Goal: Information Seeking & Learning: Learn about a topic

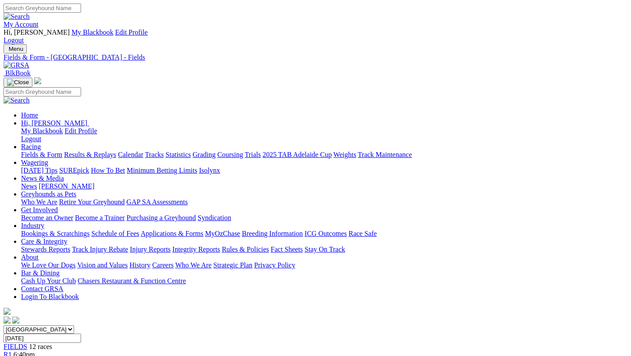
scroll to position [792, 0]
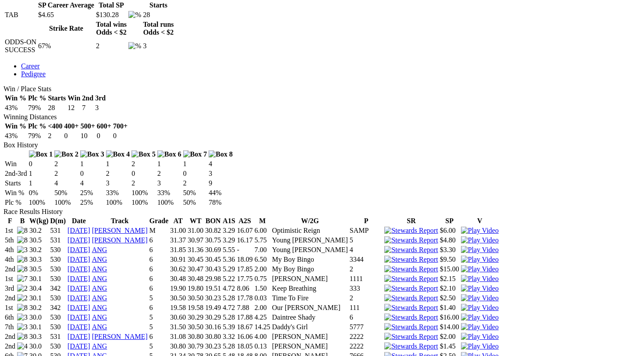
scroll to position [474, 0]
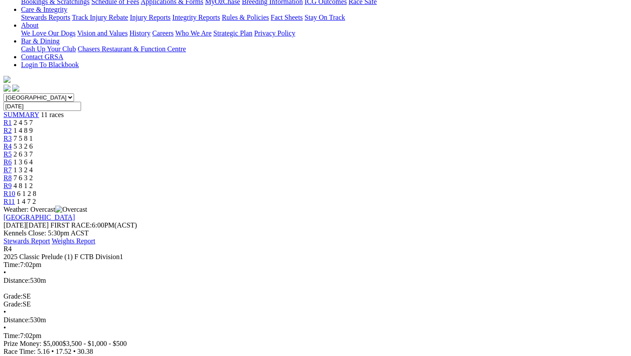
scroll to position [233, 0]
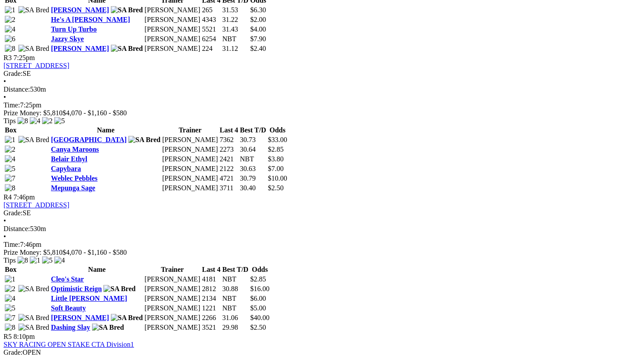
scroll to position [739, 0]
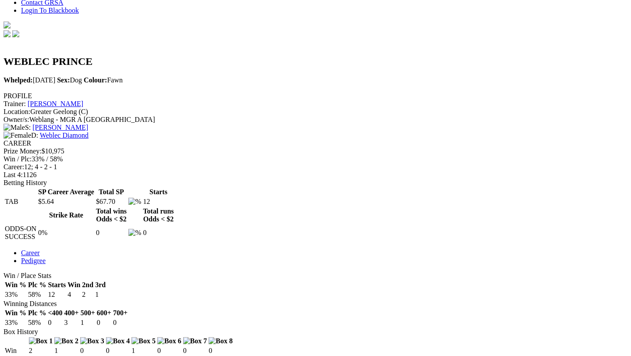
scroll to position [282, 0]
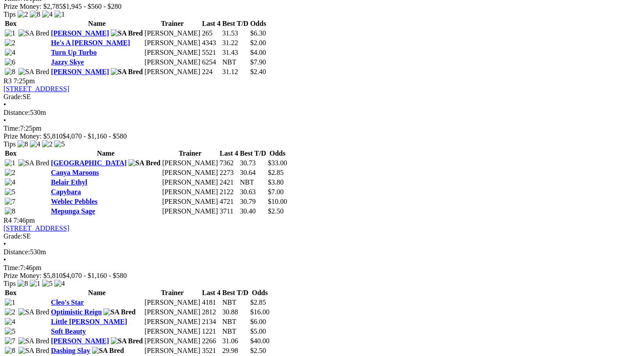
scroll to position [719, 0]
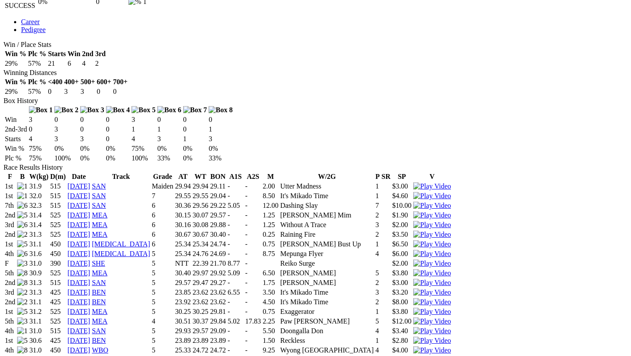
scroll to position [518, 0]
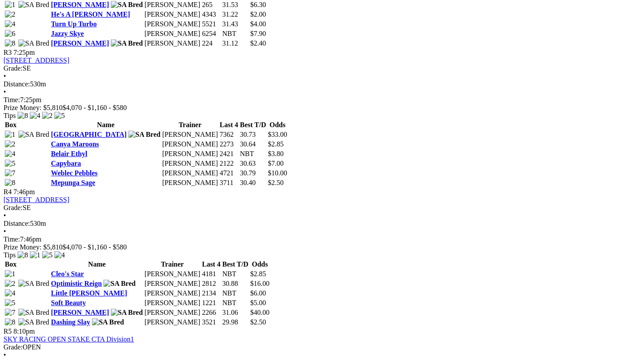
scroll to position [744, 0]
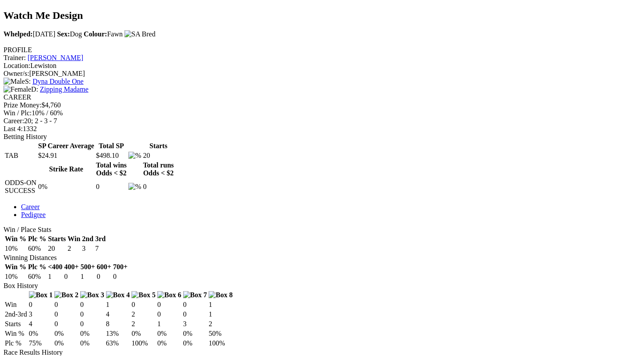
scroll to position [329, 0]
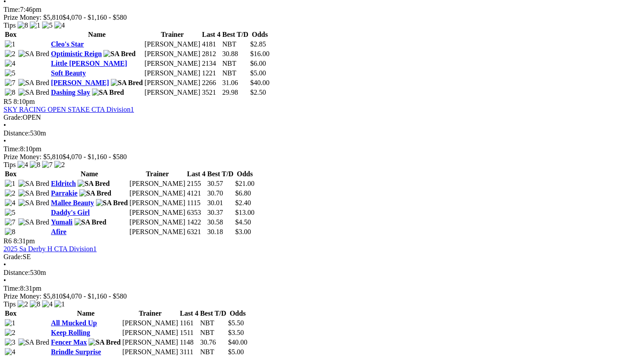
scroll to position [968, 0]
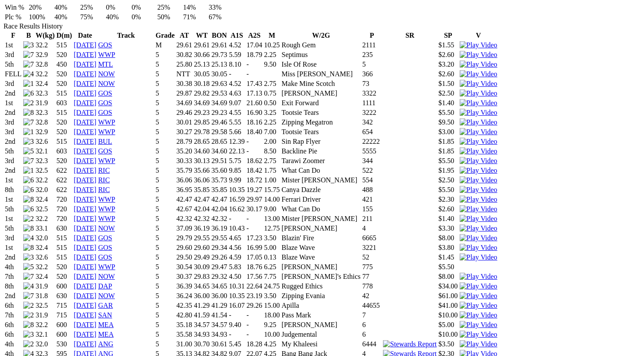
scroll to position [657, 0]
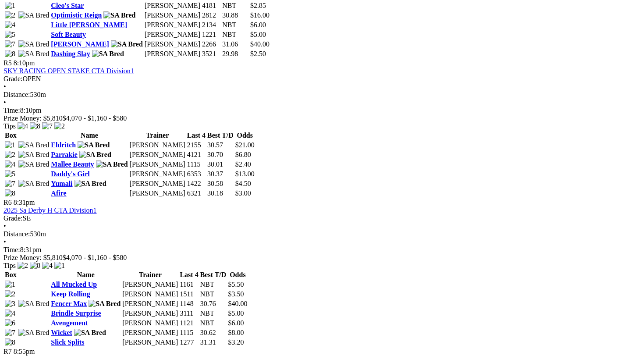
scroll to position [1007, 0]
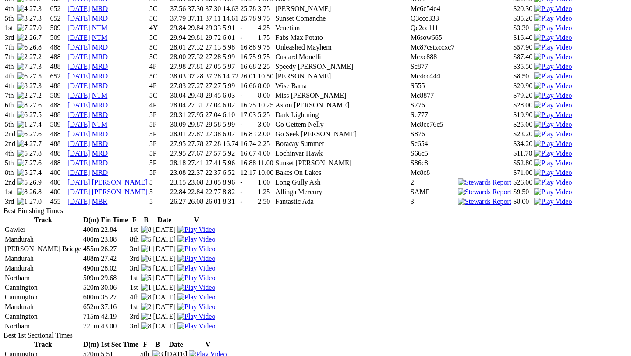
scroll to position [1386, 0]
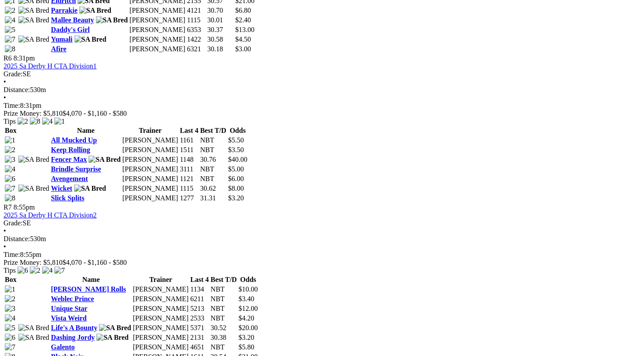
scroll to position [1160, 0]
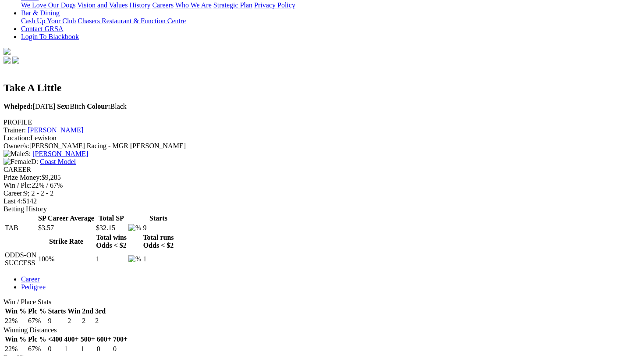
scroll to position [259, 0]
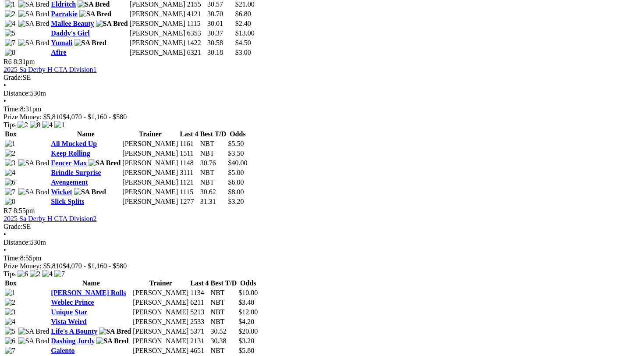
scroll to position [1137, 0]
